Goal: Task Accomplishment & Management: Use online tool/utility

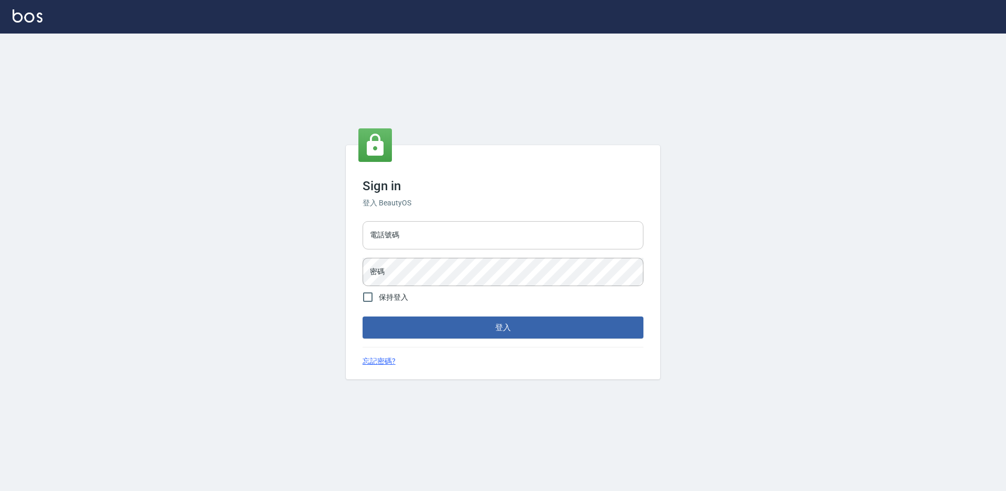
click at [450, 240] on input "電話號碼" at bounding box center [502, 235] width 281 height 28
type input "7805667"
click at [362, 316] on button "登入" at bounding box center [502, 327] width 281 height 22
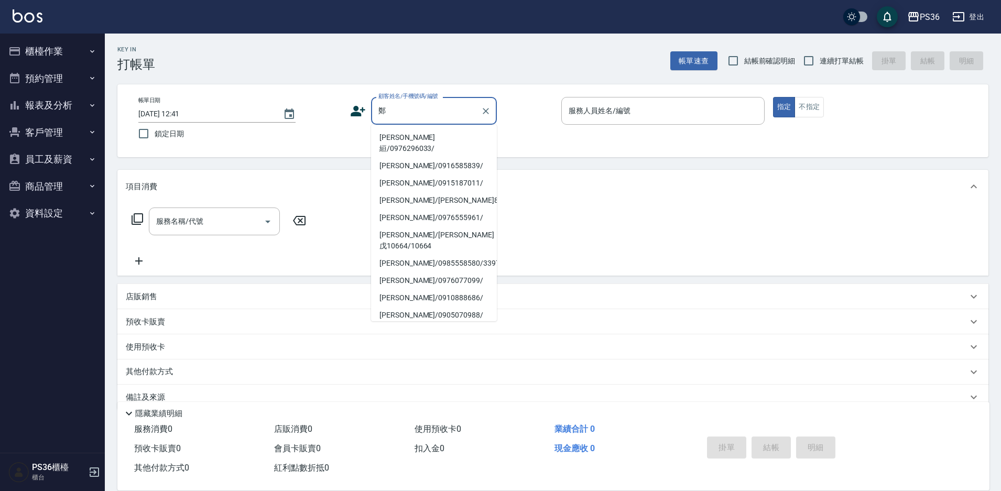
drag, startPoint x: 396, startPoint y: 111, endPoint x: 392, endPoint y: 191, distance: 80.2
click at [392, 192] on li "[PERSON_NAME]/[PERSON_NAME]8495/8495" at bounding box center [434, 200] width 126 height 17
type input "[PERSON_NAME]/[PERSON_NAME]8495/8495"
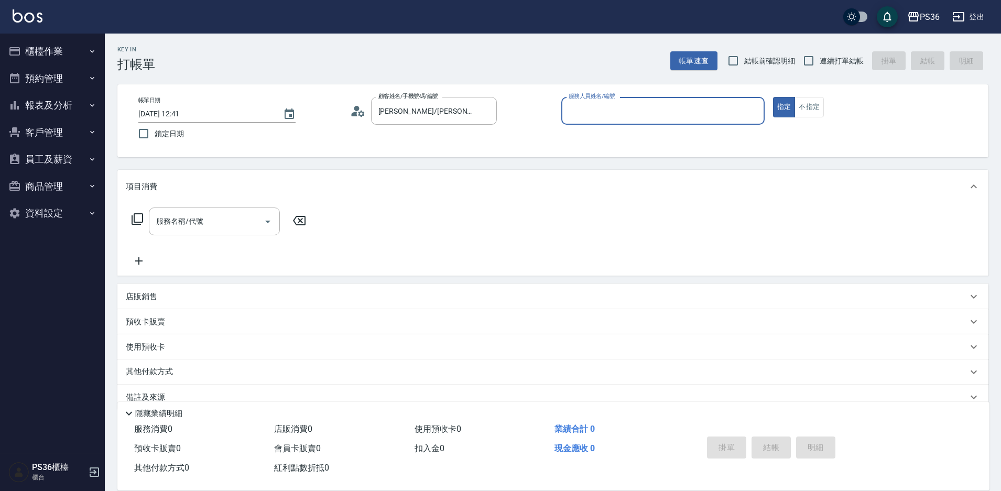
type input "Ruby-4"
click at [392, 191] on div "項目消費" at bounding box center [546, 186] width 841 height 11
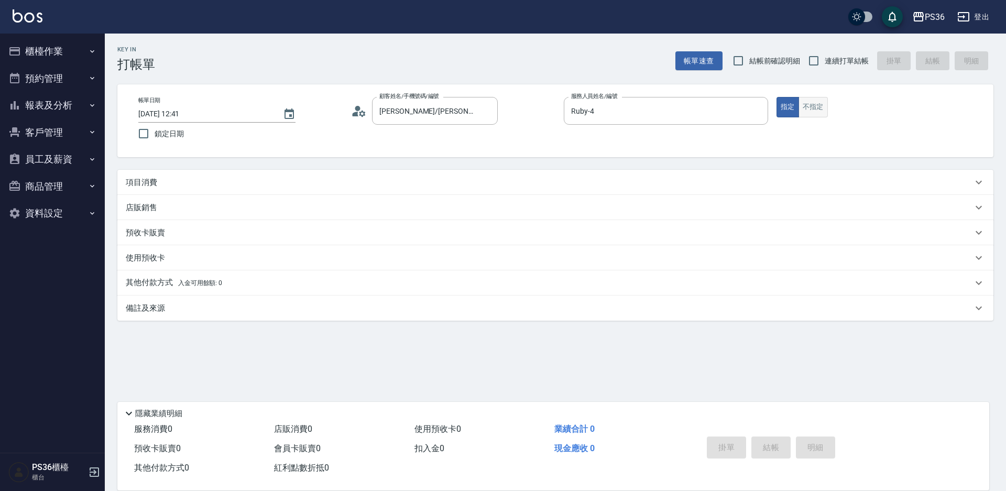
click at [806, 108] on button "不指定" at bounding box center [812, 107] width 29 height 20
click at [182, 186] on div "項目消費" at bounding box center [549, 182] width 847 height 11
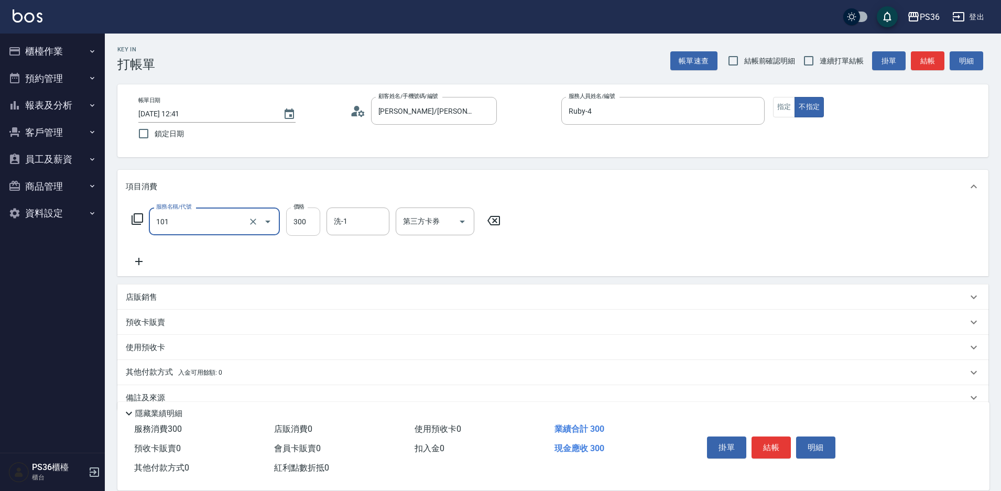
click at [308, 217] on input "300" at bounding box center [303, 221] width 34 height 28
type input "洗髮(101)"
type input "400"
click at [141, 258] on icon at bounding box center [139, 261] width 26 height 13
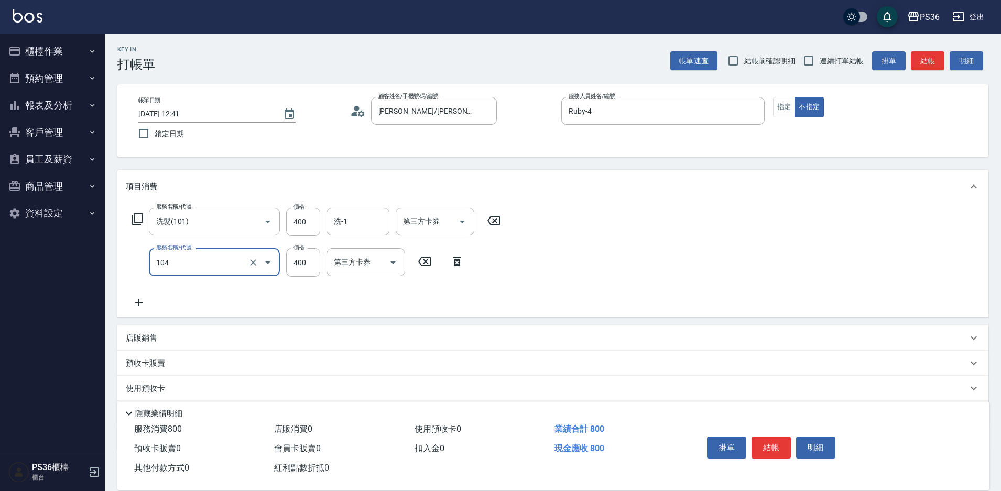
type input "B級單剪(104)"
click at [592, 281] on div "服務名稱/代號 洗髮(101) 服務名稱/代號 價格 400 價格 洗-1 洗-1 第三方卡券 第三方卡券 服務名稱/代號 B級單剪(104) 服務名稱/代號…" at bounding box center [552, 260] width 871 height 114
click at [764, 437] on button "結帳" at bounding box center [770, 447] width 39 height 22
